Goal: Task Accomplishment & Management: Use online tool/utility

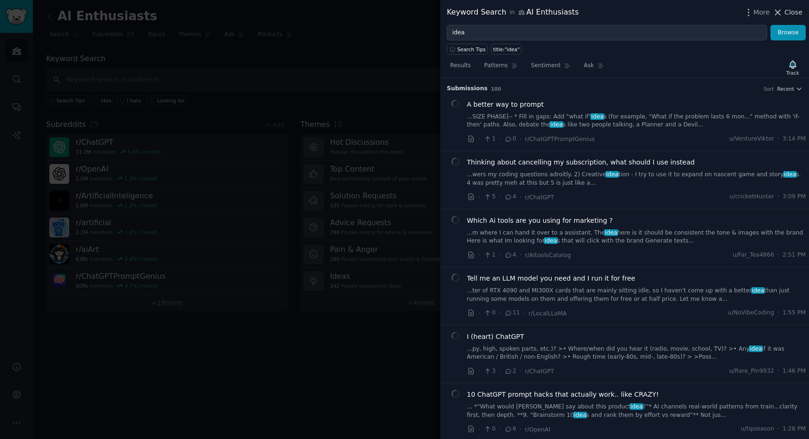
click at [787, 14] on span "Close" at bounding box center [793, 13] width 18 height 10
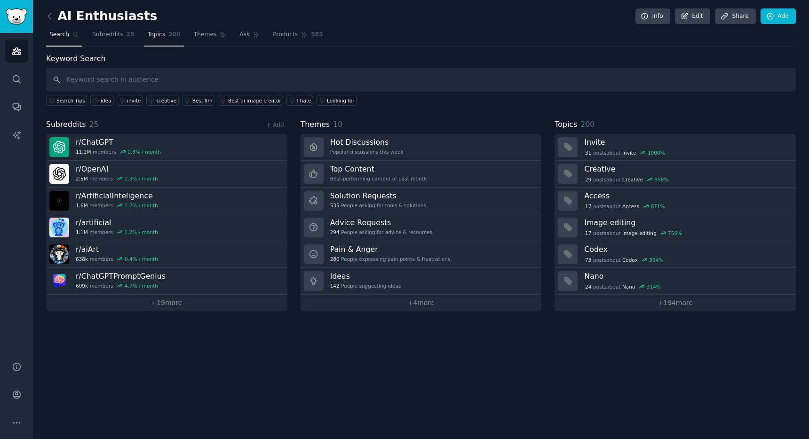
click at [156, 32] on span "Topics" at bounding box center [156, 35] width 17 height 8
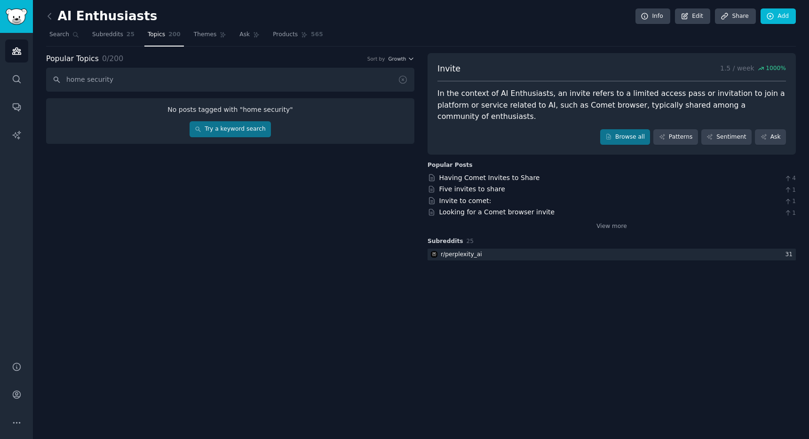
type input "home security"
click at [256, 124] on link "Try a keyword search" at bounding box center [229, 129] width 81 height 16
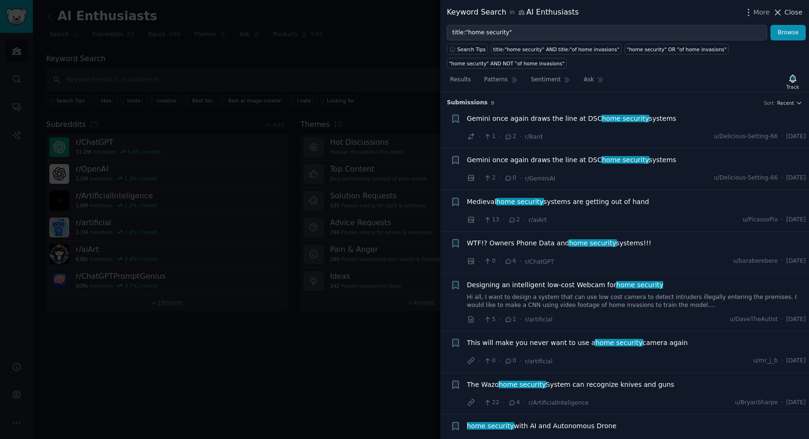
click at [785, 16] on span "Close" at bounding box center [793, 13] width 18 height 10
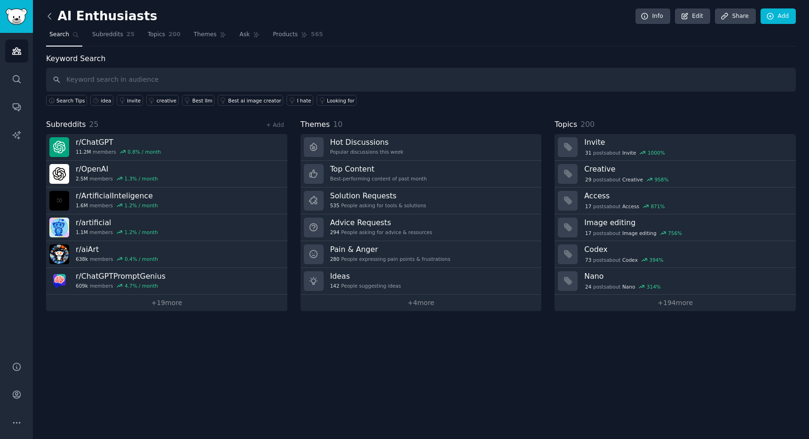
click at [54, 20] on icon at bounding box center [50, 16] width 10 height 10
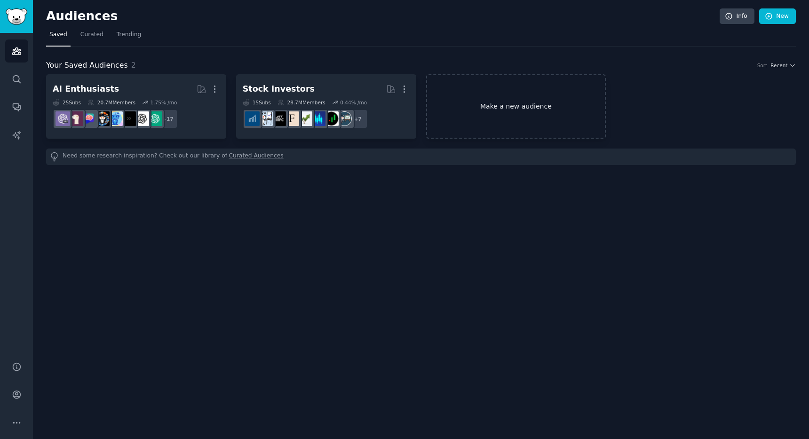
click at [527, 96] on link "Make a new audience" at bounding box center [516, 106] width 180 height 64
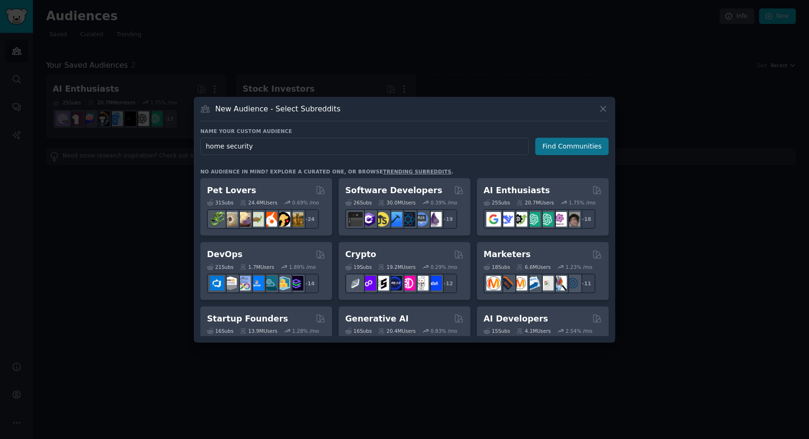
type input "home security"
click at [574, 147] on button "Find Communities" at bounding box center [571, 146] width 73 height 17
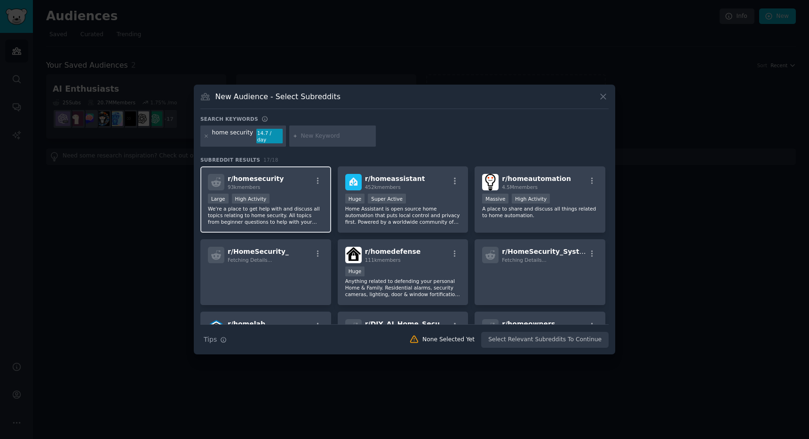
click at [302, 196] on div ">= 80th percentile for submissions / day Large High Activity" at bounding box center [266, 200] width 116 height 12
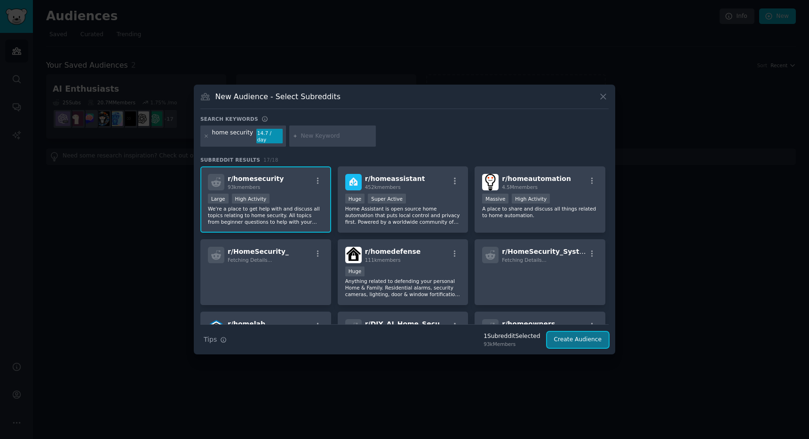
click at [565, 335] on button "Create Audience" at bounding box center [578, 340] width 62 height 16
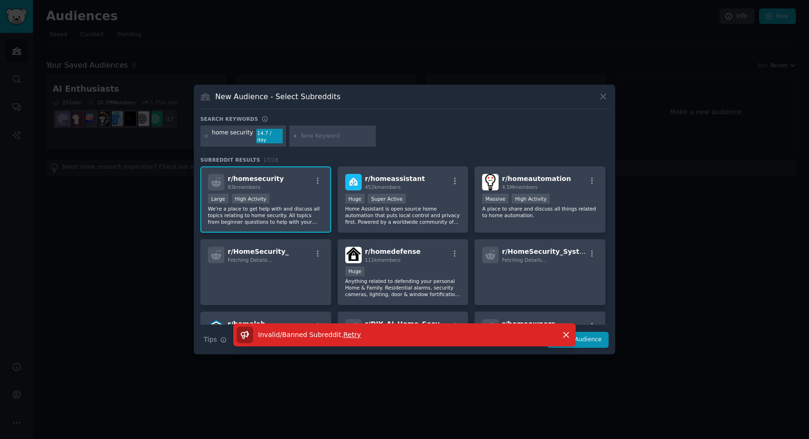
click at [303, 140] on div at bounding box center [332, 137] width 86 height 22
click at [315, 134] on input "text" at bounding box center [336, 136] width 71 height 8
click at [301, 136] on input "wifi camera" at bounding box center [336, 136] width 71 height 8
type input "best wifi camera"
click at [591, 338] on div "Invalid/Banned Subreddit . Retry Dismiss" at bounding box center [404, 338] width 421 height 31
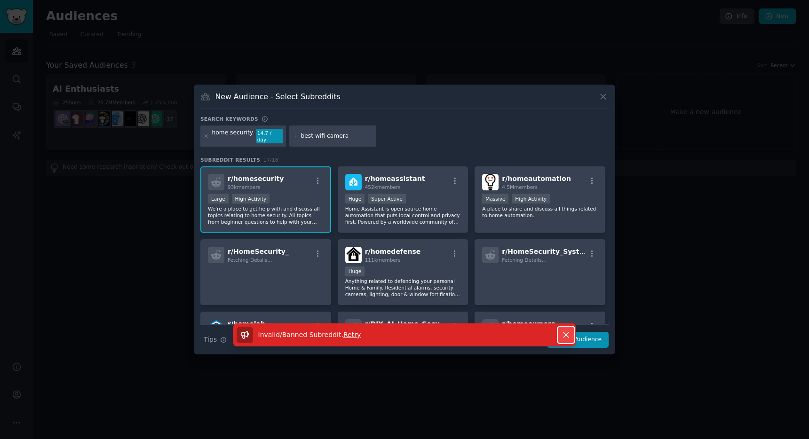
click at [566, 332] on icon "button" at bounding box center [565, 334] width 5 height 5
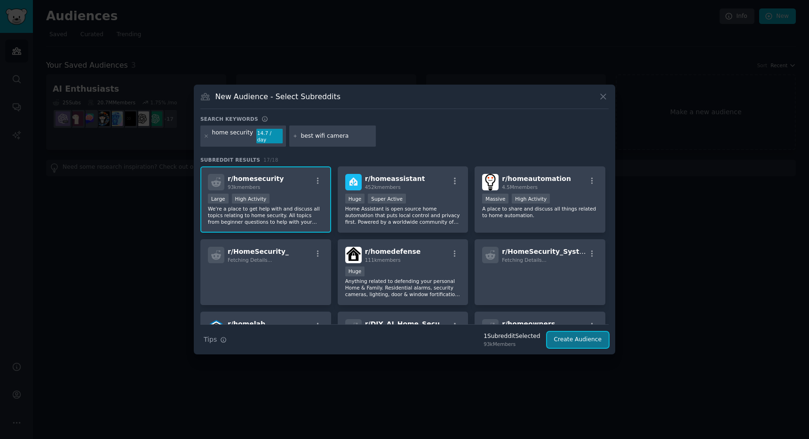
click at [571, 339] on button "Create Audience" at bounding box center [578, 340] width 62 height 16
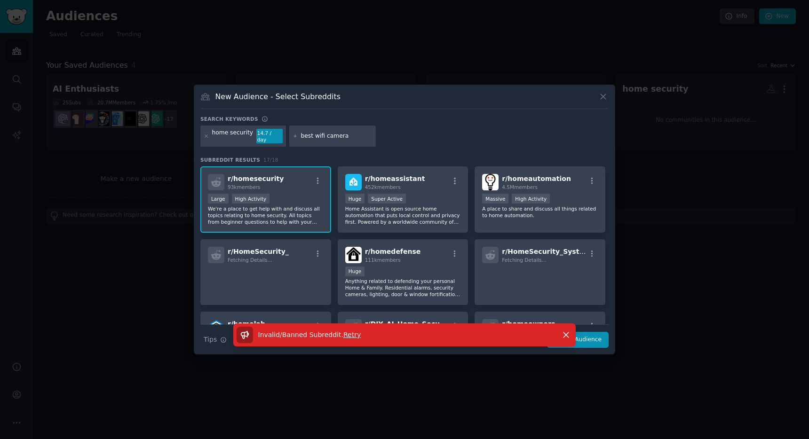
click at [225, 138] on div "home security" at bounding box center [232, 136] width 41 height 15
click at [220, 134] on div "home security" at bounding box center [232, 136] width 41 height 15
click at [221, 137] on div "home security" at bounding box center [232, 136] width 41 height 15
click at [208, 137] on div "home security 14.7 / day" at bounding box center [243, 137] width 86 height 22
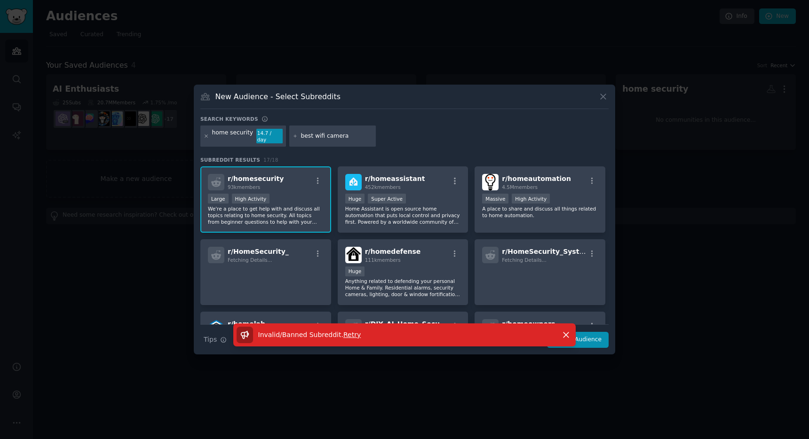
click at [205, 134] on icon at bounding box center [206, 136] width 5 height 5
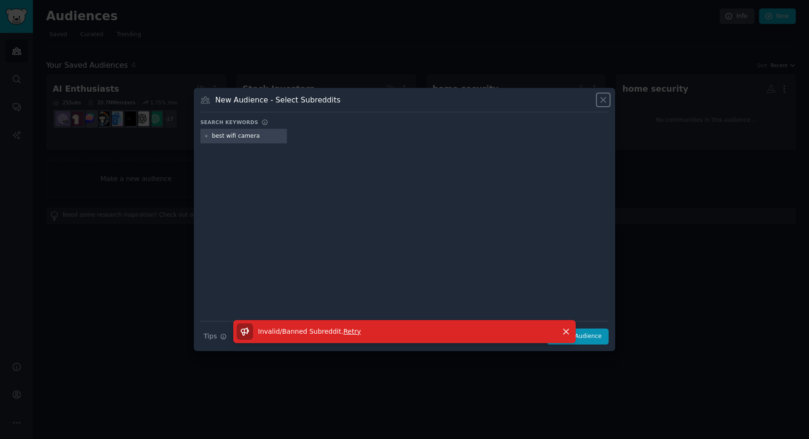
click at [603, 101] on icon at bounding box center [603, 100] width 10 height 10
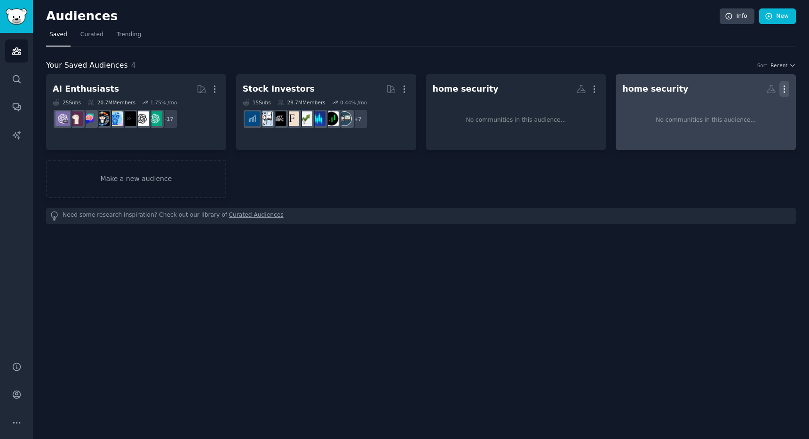
click at [784, 87] on icon "button" at bounding box center [784, 89] width 10 height 10
click at [758, 108] on p "Delete" at bounding box center [758, 109] width 22 height 10
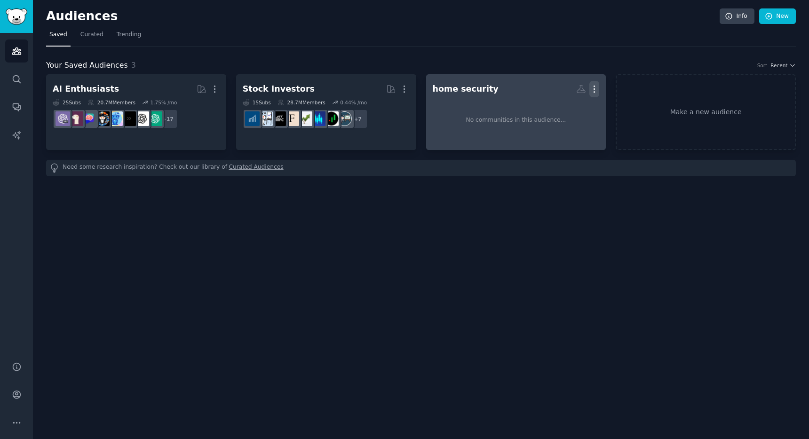
click at [594, 91] on icon "button" at bounding box center [594, 89] width 10 height 10
click at [571, 110] on p "Delete" at bounding box center [569, 109] width 22 height 10
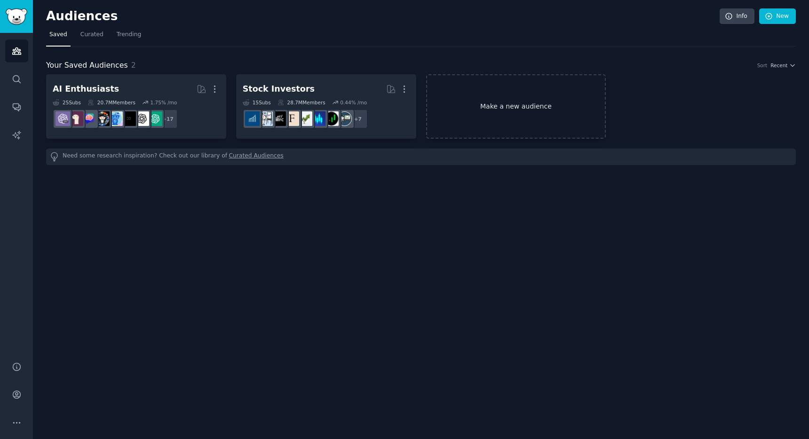
click at [515, 114] on link "Make a new audience" at bounding box center [516, 106] width 180 height 64
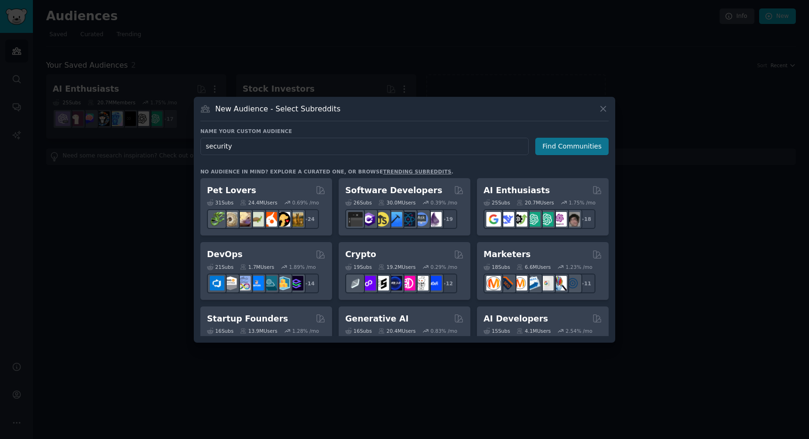
type input "security"
click at [573, 154] on button "Find Communities" at bounding box center [571, 146] width 73 height 17
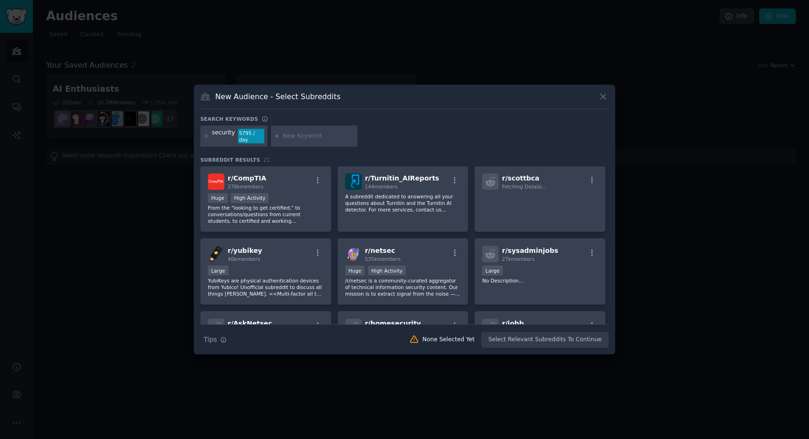
scroll to position [222, 0]
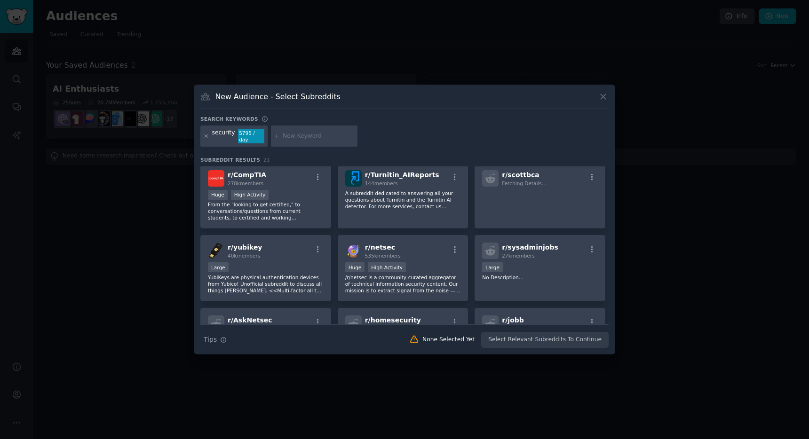
click at [207, 135] on icon at bounding box center [206, 136] width 5 height 5
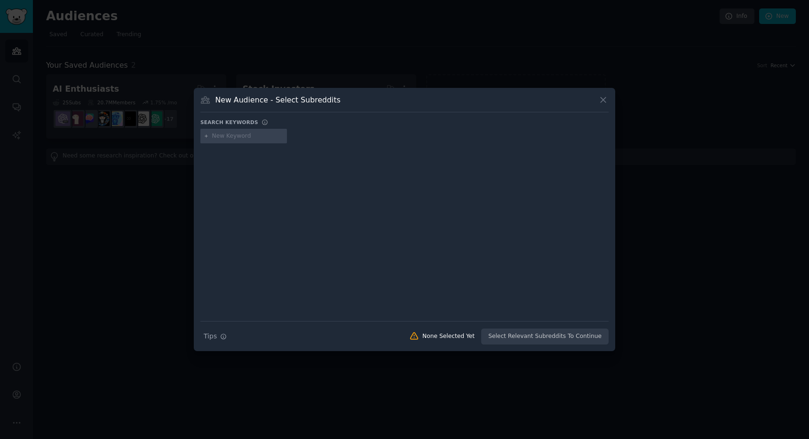
click at [225, 136] on input "text" at bounding box center [247, 136] width 71 height 8
type input "security camera"
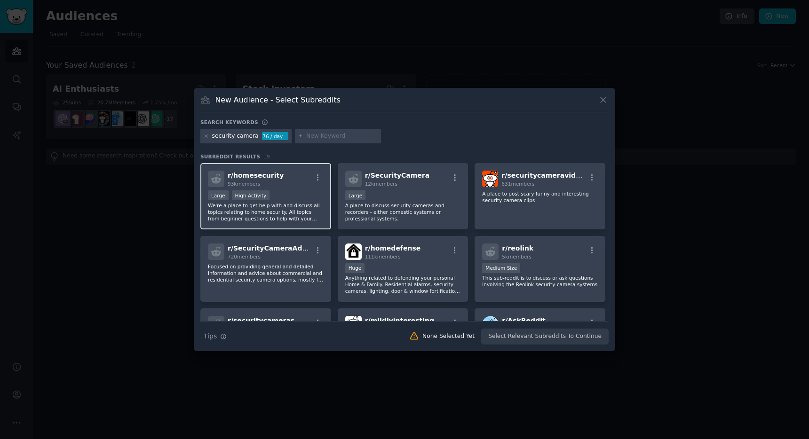
click at [282, 177] on div "r/ homesecurity 93k members" at bounding box center [266, 179] width 116 height 16
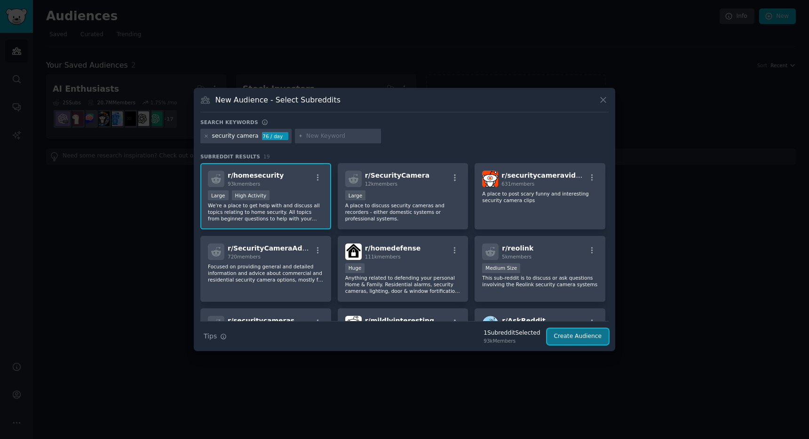
click at [574, 333] on button "Create Audience" at bounding box center [578, 337] width 62 height 16
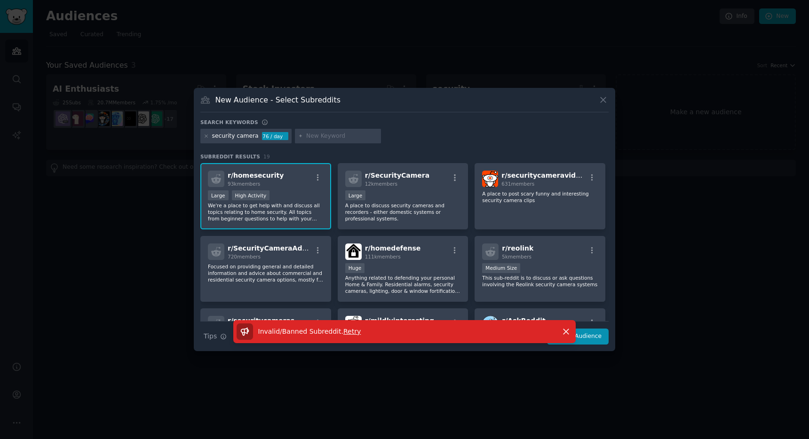
click at [349, 330] on span "Retry" at bounding box center [351, 332] width 17 height 8
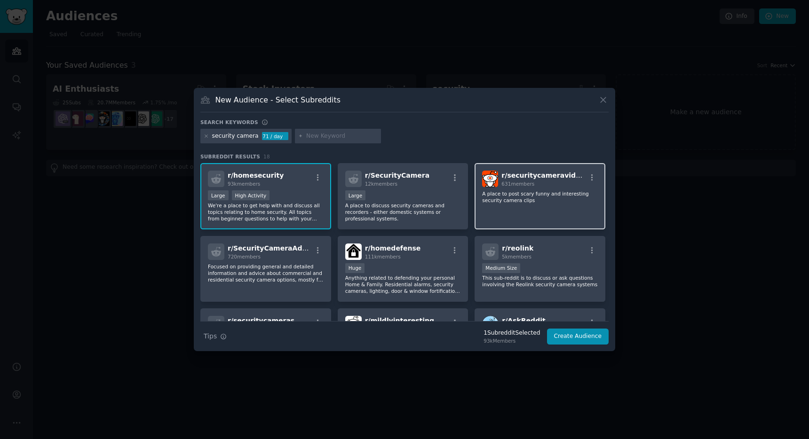
click at [558, 201] on p "A place to post scary funny and interesting security camera clips" at bounding box center [540, 196] width 116 height 13
click at [289, 206] on p "We're a place to get help with and discuss all topics relating to home security…" at bounding box center [266, 212] width 116 height 20
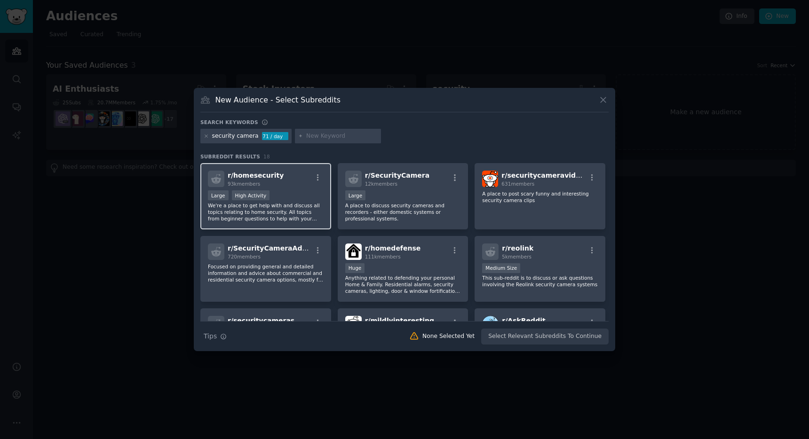
click at [295, 177] on div "r/ homesecurity 93k members" at bounding box center [266, 179] width 116 height 16
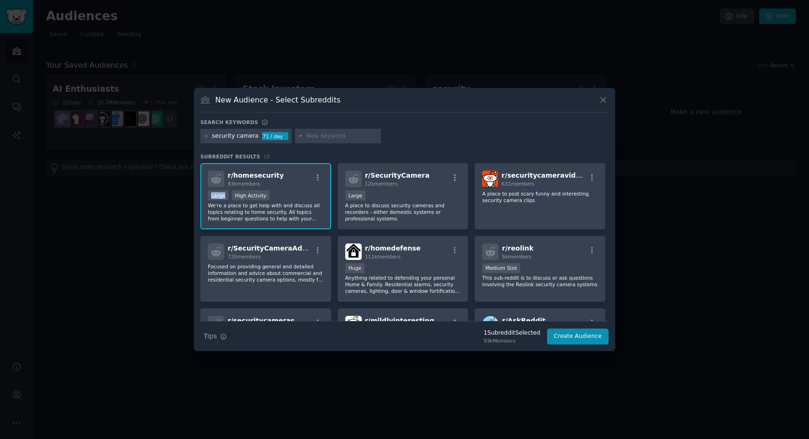
click at [295, 177] on div "r/ homesecurity 93k members" at bounding box center [266, 179] width 116 height 16
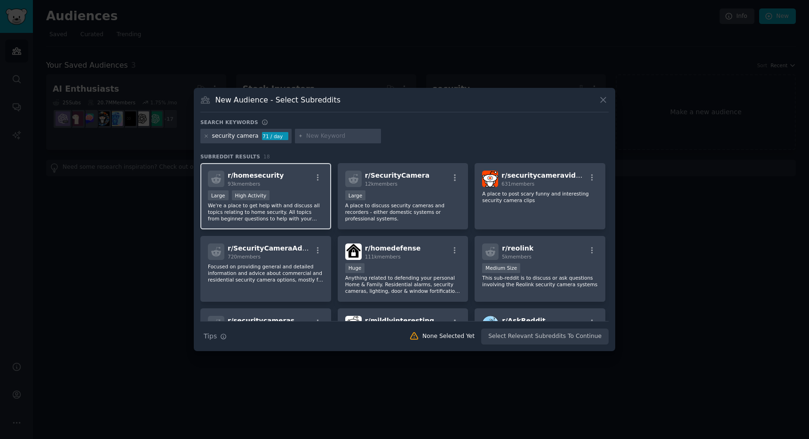
click at [295, 177] on div "r/ homesecurity 93k members" at bounding box center [266, 179] width 116 height 16
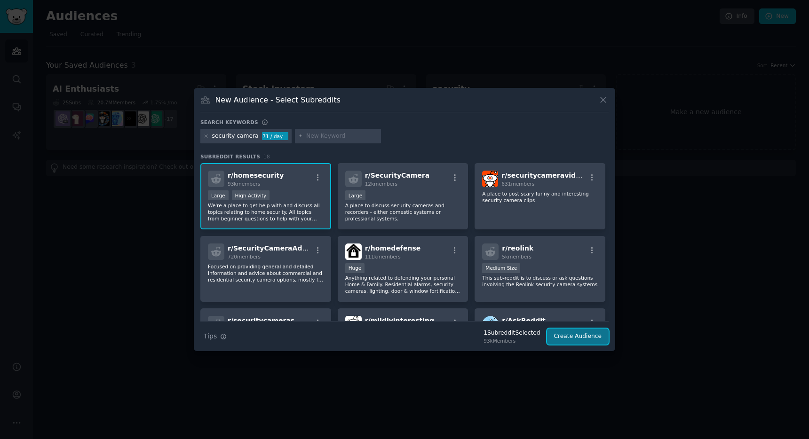
click at [570, 338] on button "Create Audience" at bounding box center [578, 337] width 62 height 16
